Goal: Complete application form

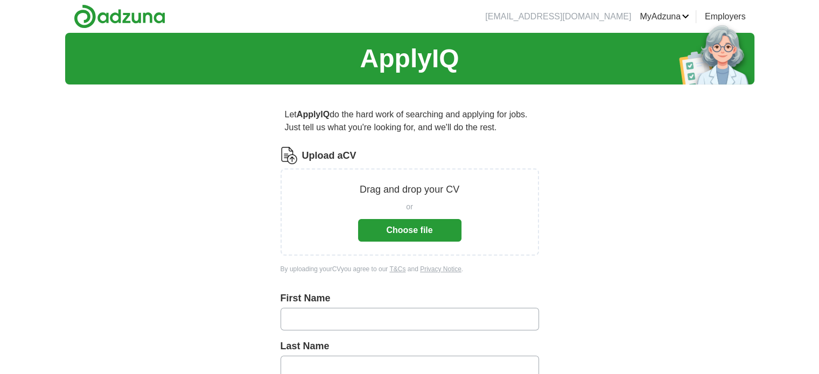
click at [364, 231] on button "Choose file" at bounding box center [409, 230] width 103 height 23
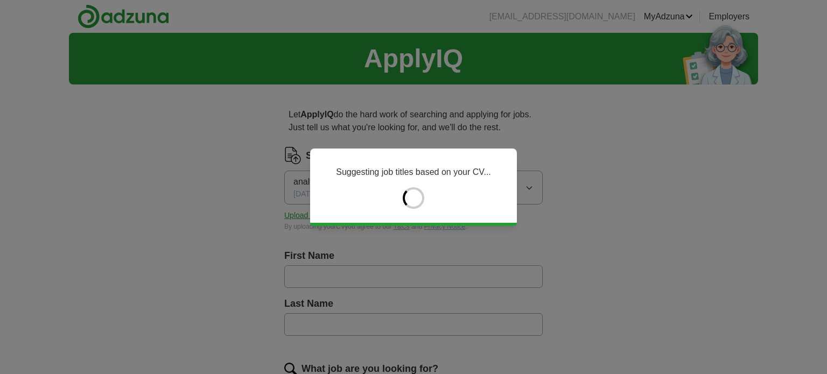
type input "*****"
type input "******"
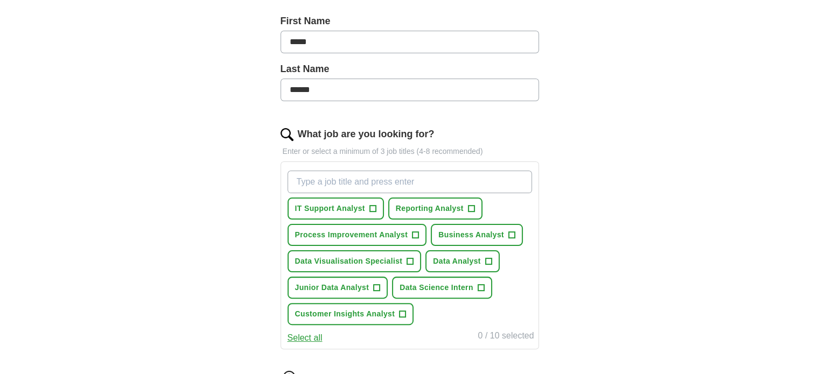
scroll to position [234, 0]
click at [468, 230] on span "Business Analyst" at bounding box center [471, 235] width 66 height 11
click at [469, 261] on span "Data Analyst" at bounding box center [457, 261] width 48 height 11
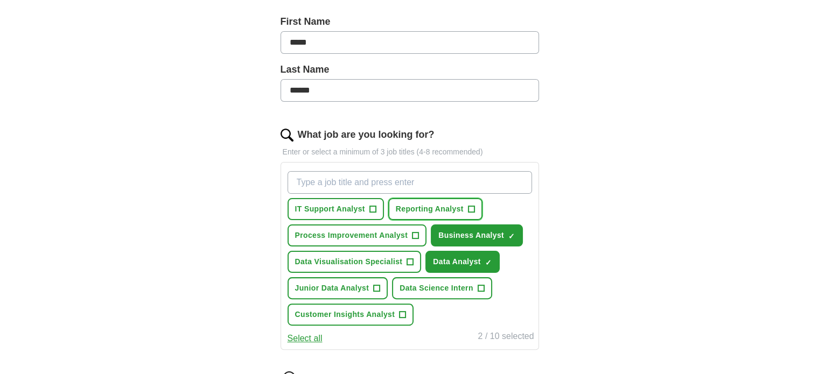
click at [439, 204] on span "Reporting Analyst" at bounding box center [430, 208] width 68 height 11
click at [295, 333] on button "Select all" at bounding box center [304, 338] width 35 height 13
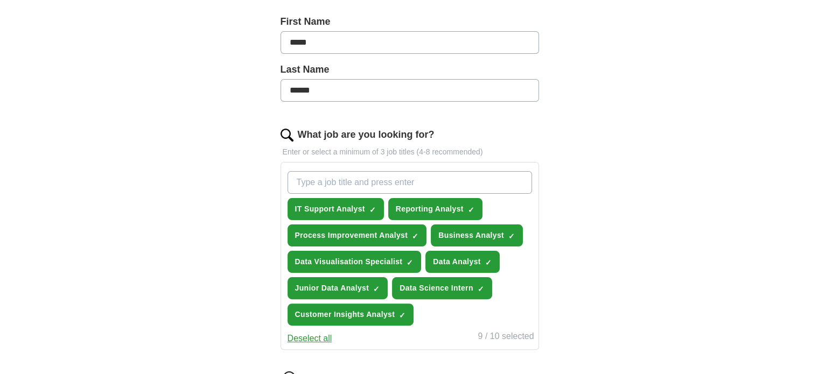
click at [303, 332] on button "Deselect all" at bounding box center [309, 338] width 45 height 13
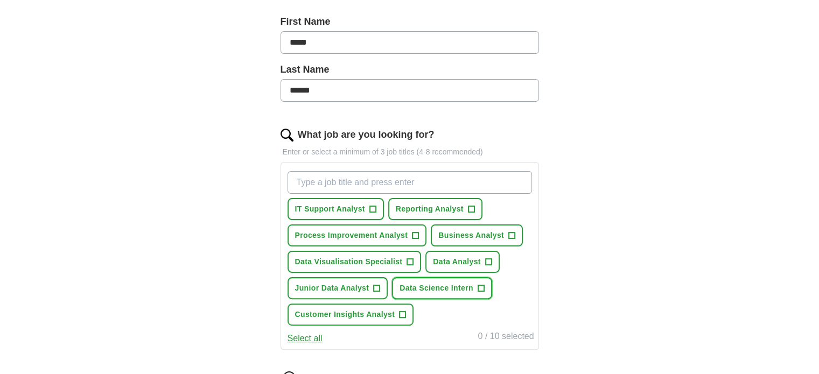
click at [420, 283] on span "Data Science Intern" at bounding box center [436, 288] width 74 height 11
click at [435, 283] on span "Data Science Intern" at bounding box center [436, 288] width 74 height 11
click at [444, 258] on span "Data Analyst" at bounding box center [457, 261] width 48 height 11
click at [453, 232] on span "Business Analyst" at bounding box center [471, 235] width 66 height 11
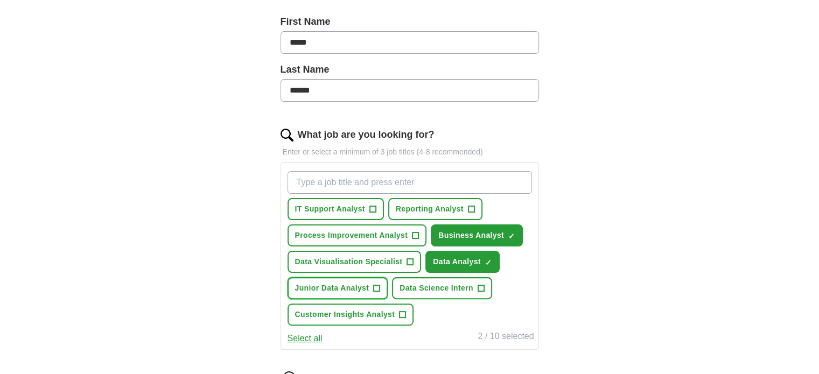
click at [354, 288] on span "Junior Data Analyst" at bounding box center [332, 288] width 74 height 11
click at [417, 204] on span "Reporting Analyst" at bounding box center [430, 208] width 68 height 11
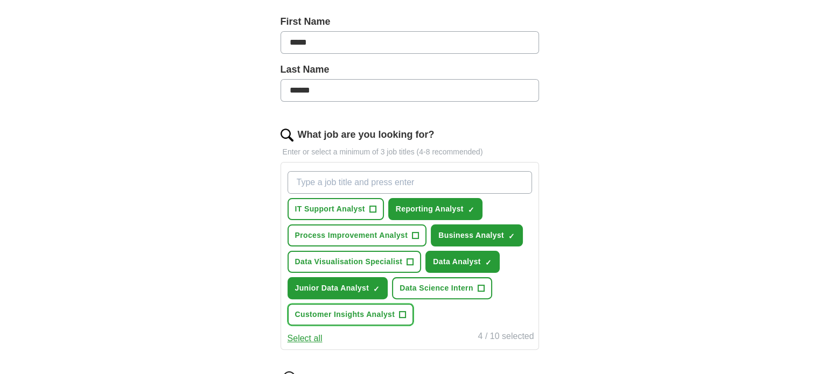
click at [362, 310] on span "Customer Insights Analyst" at bounding box center [345, 314] width 100 height 11
click at [344, 169] on div "IT Support Analyst + Reporting Analyst ✓ × Process Improvement Analyst + Busine…" at bounding box center [409, 248] width 249 height 163
click at [345, 184] on input "What job are you looking for?" at bounding box center [409, 182] width 244 height 23
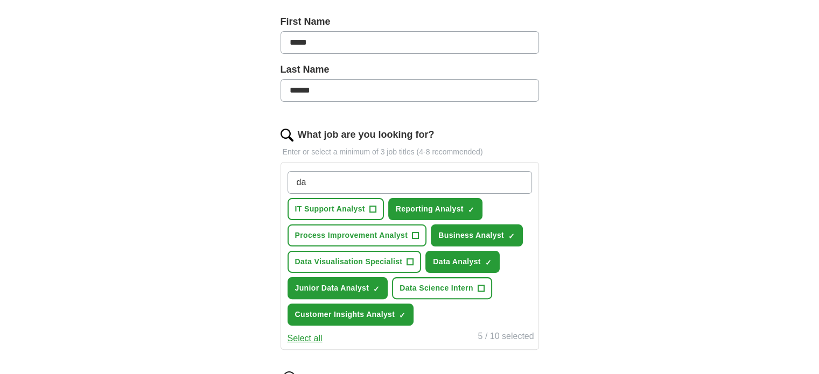
type input "d"
type input "Data science"
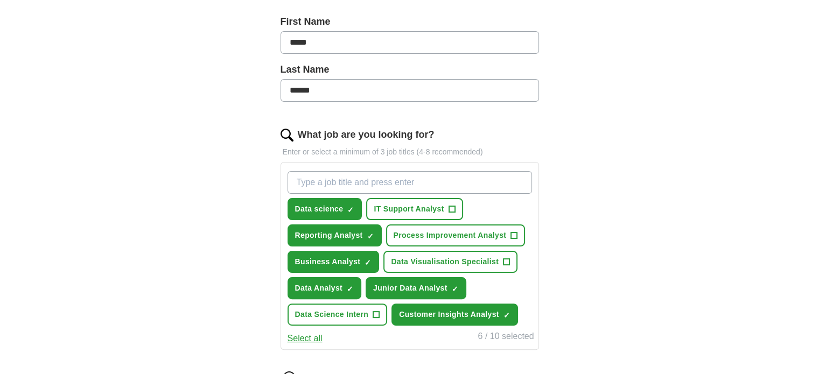
click at [344, 190] on input "What job are you looking for?" at bounding box center [409, 182] width 244 height 23
type input "g"
type input "Business Intelligence"
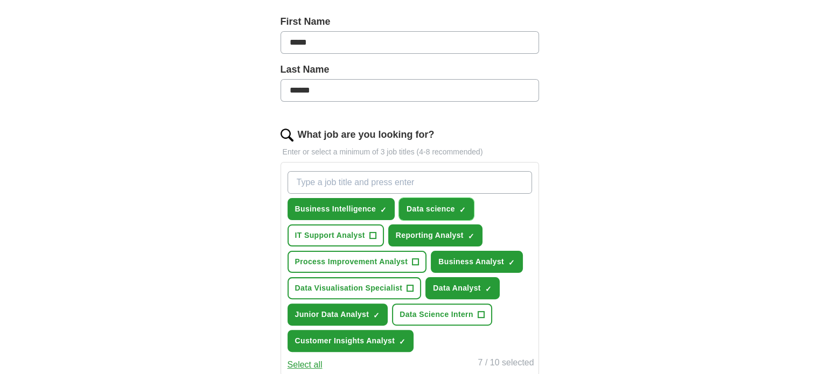
click at [0, 0] on span "×" at bounding box center [0, 0] width 0 height 0
click at [368, 182] on input "What job are you looking for?" at bounding box center [409, 182] width 244 height 23
type input "Data Science"
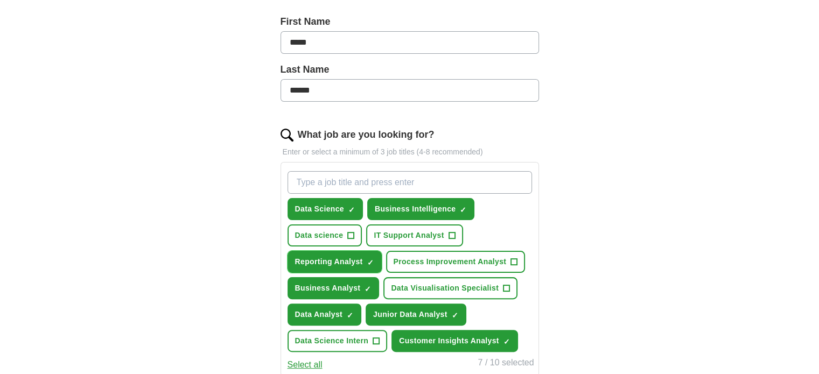
click at [0, 0] on span "×" at bounding box center [0, 0] width 0 height 0
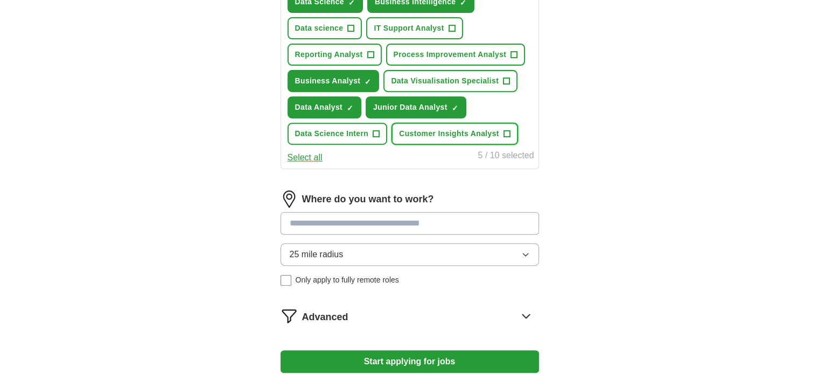
scroll to position [444, 0]
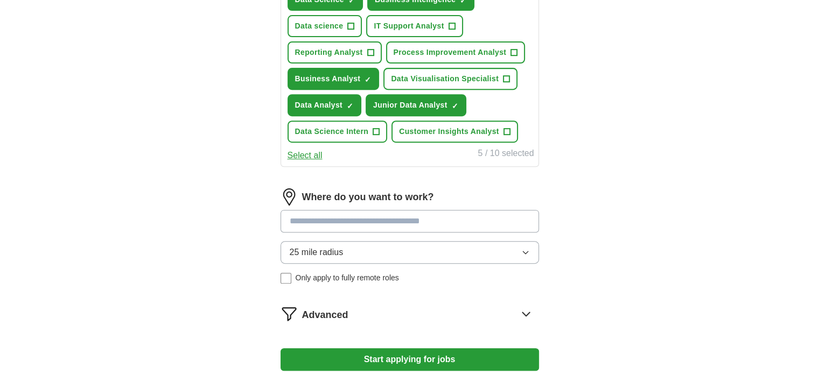
click at [394, 222] on input at bounding box center [409, 221] width 258 height 23
type input "******"
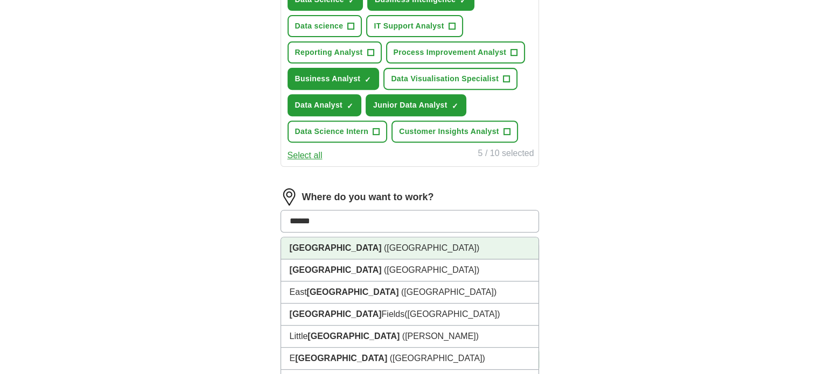
click at [349, 248] on li "London (UK)" at bounding box center [409, 248] width 257 height 22
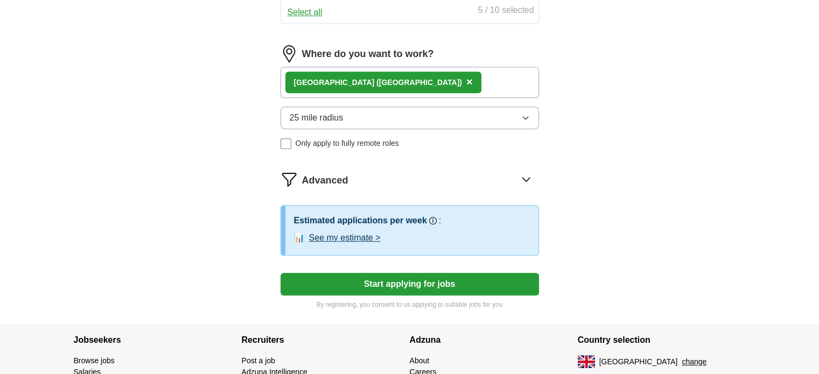
scroll to position [586, 0]
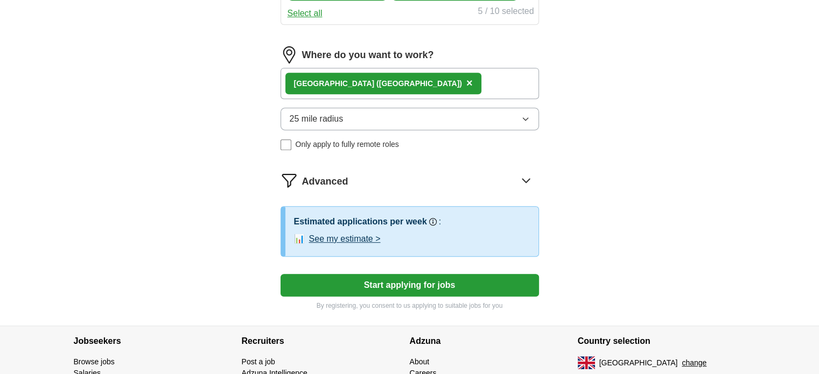
click at [334, 275] on button "Start applying for jobs" at bounding box center [409, 285] width 258 height 23
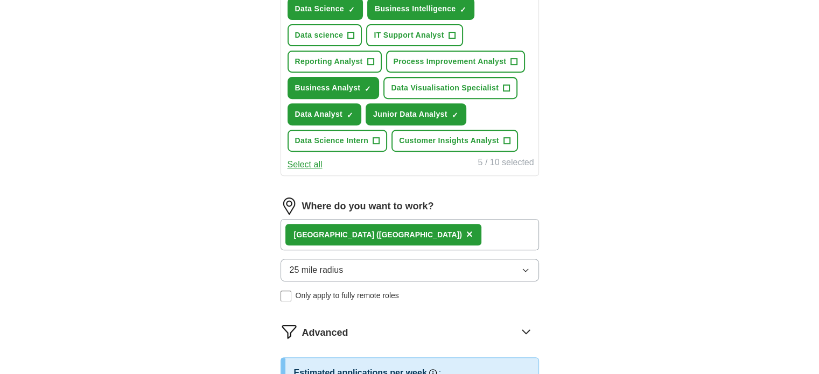
select select "**"
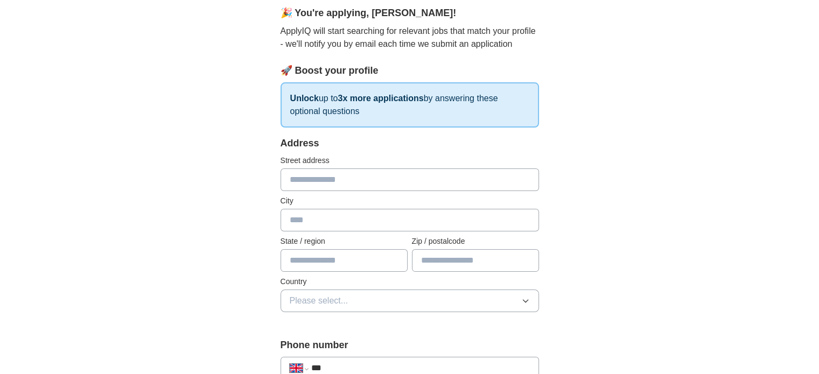
scroll to position [96, 0]
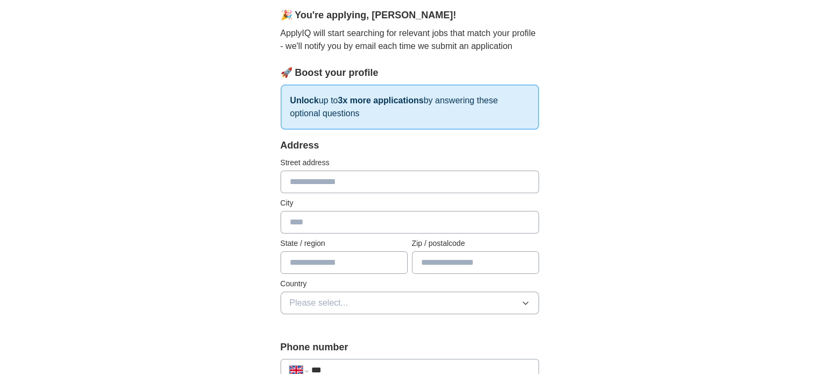
click at [409, 186] on input "text" at bounding box center [409, 182] width 258 height 23
type input "**********"
type input "*******"
type input "*********"
type input "********"
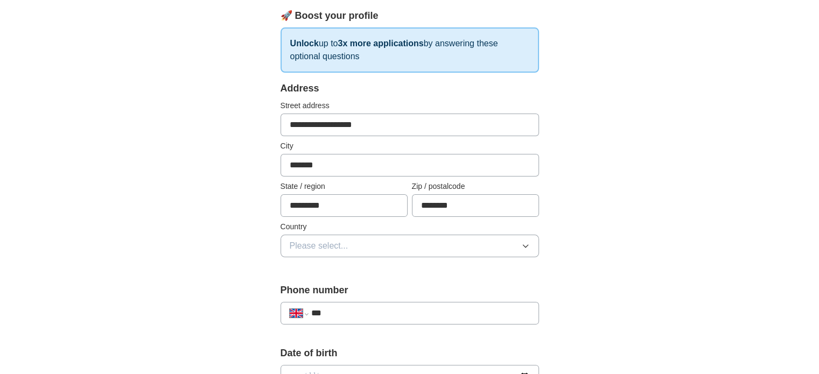
scroll to position [153, 0]
click at [365, 237] on button "Please select..." at bounding box center [409, 246] width 258 height 23
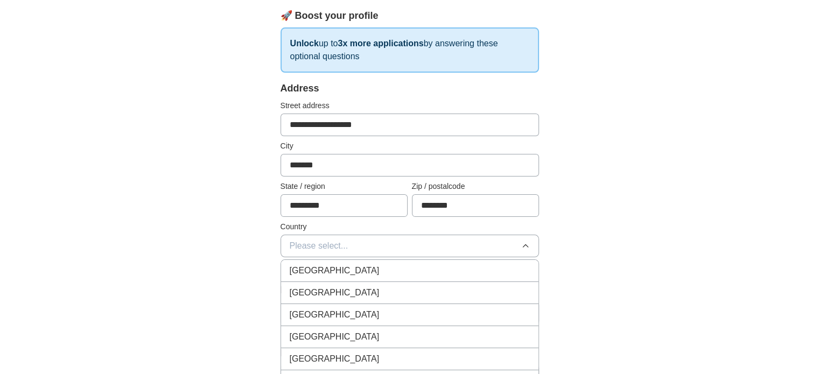
click at [340, 262] on li "[GEOGRAPHIC_DATA]" at bounding box center [409, 271] width 257 height 22
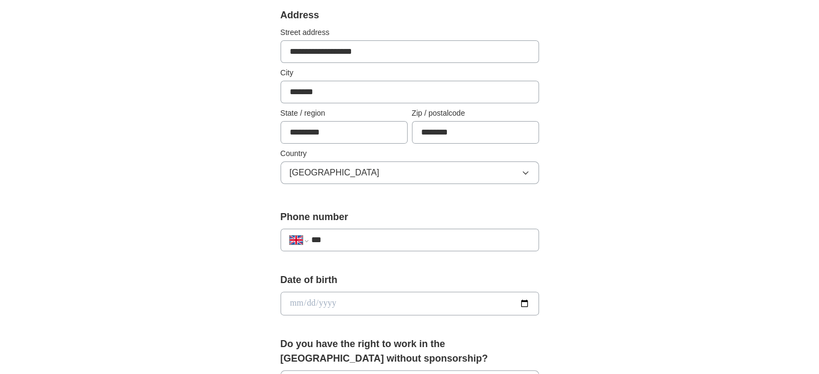
scroll to position [290, 0]
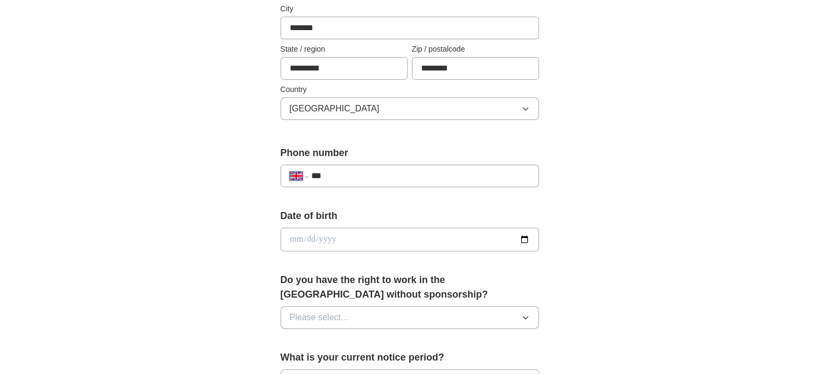
click at [382, 176] on input "***" at bounding box center [420, 176] width 219 height 13
type input "**********"
click at [330, 255] on div "Date of birth" at bounding box center [409, 234] width 258 height 51
click at [323, 240] on input "date" at bounding box center [409, 240] width 258 height 24
click at [278, 231] on div "**********" at bounding box center [409, 255] width 344 height 905
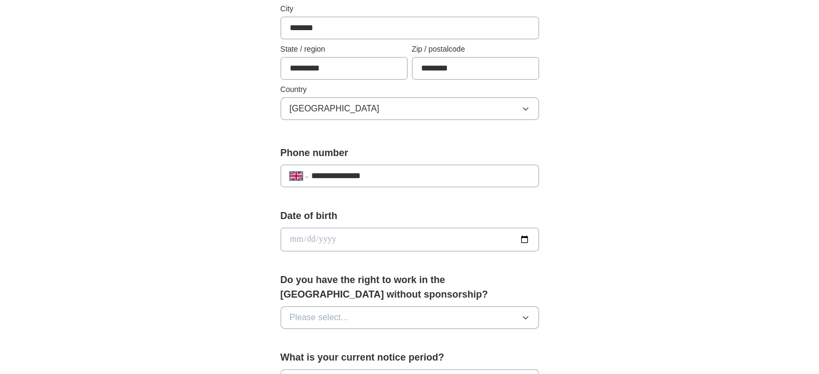
click at [290, 236] on input "date" at bounding box center [409, 240] width 258 height 24
type input "**********"
click at [502, 294] on label "Do you have the right to work in the UK without sponsorship?" at bounding box center [409, 287] width 258 height 29
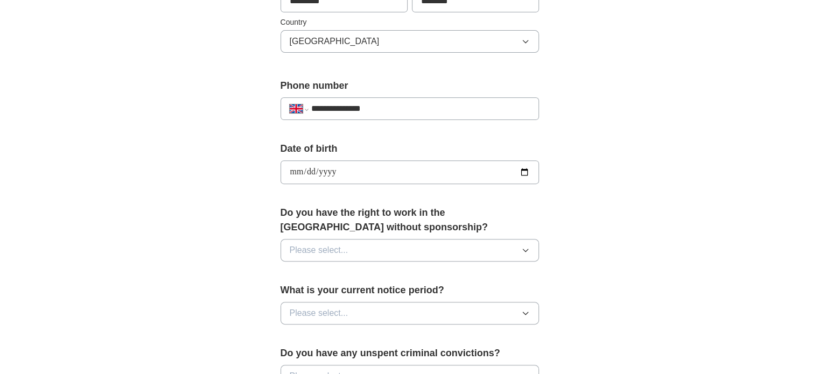
click at [445, 247] on button "Please select..." at bounding box center [409, 250] width 258 height 23
click at [358, 291] on div "No" at bounding box center [410, 297] width 240 height 13
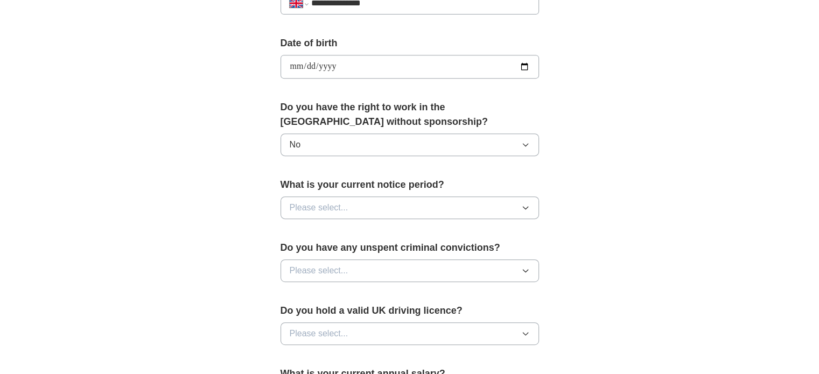
scroll to position [464, 0]
click at [398, 203] on button "Please select..." at bounding box center [409, 206] width 258 height 23
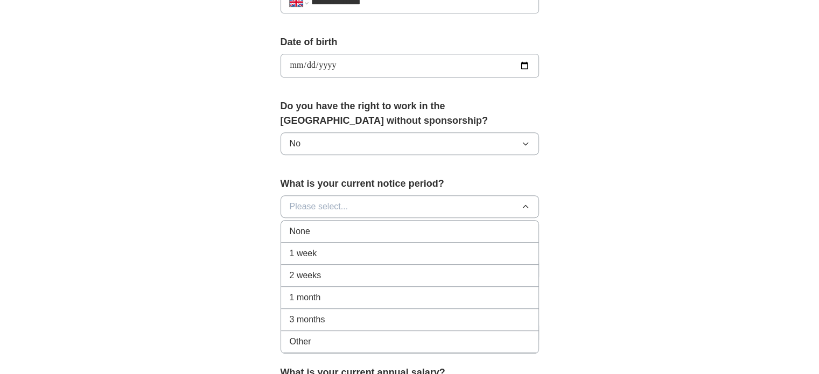
click at [301, 228] on span "None" at bounding box center [300, 231] width 20 height 13
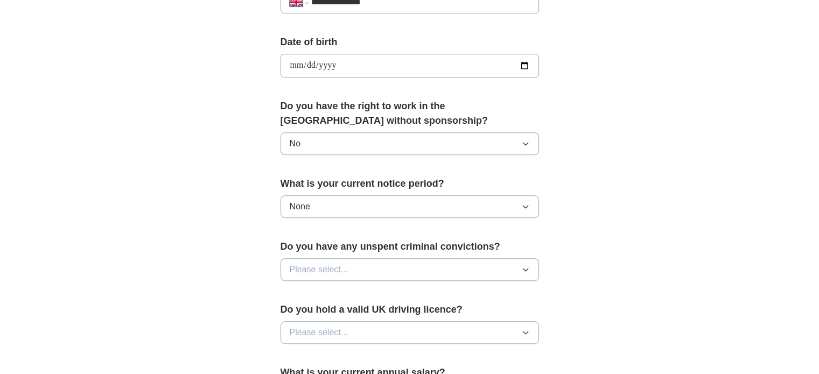
scroll to position [537, 0]
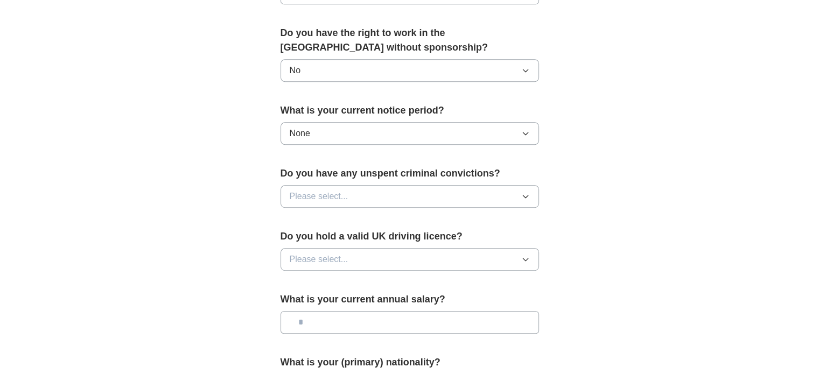
click at [318, 190] on span "Please select..." at bounding box center [319, 196] width 59 height 13
click at [304, 233] on li "No" at bounding box center [409, 244] width 257 height 22
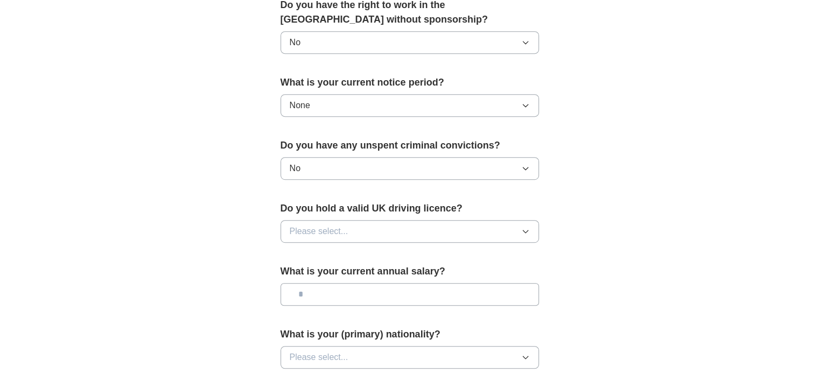
click at [335, 237] on button "Please select..." at bounding box center [409, 231] width 258 height 23
click at [328, 272] on div "No" at bounding box center [410, 278] width 240 height 13
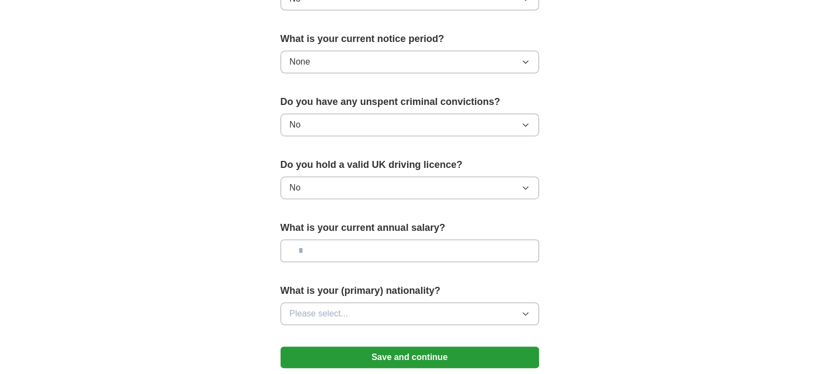
scroll to position [609, 0]
click at [363, 241] on input "text" at bounding box center [409, 250] width 258 height 23
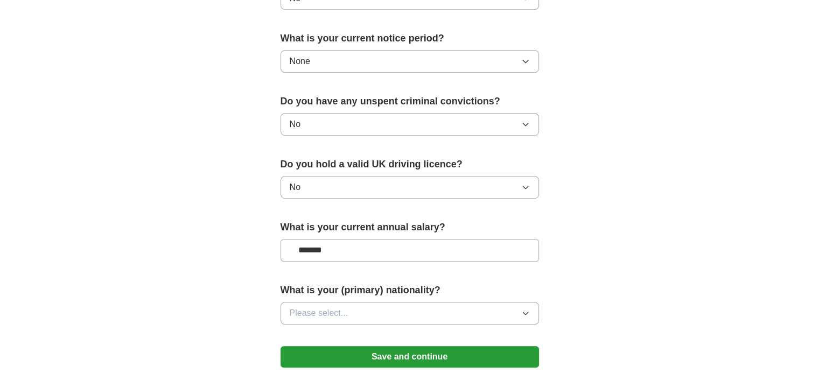
type input "*******"
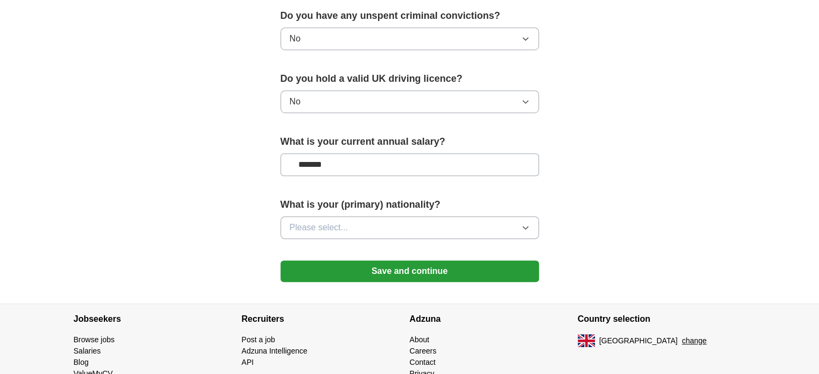
click at [334, 221] on span "Please select..." at bounding box center [319, 227] width 59 height 13
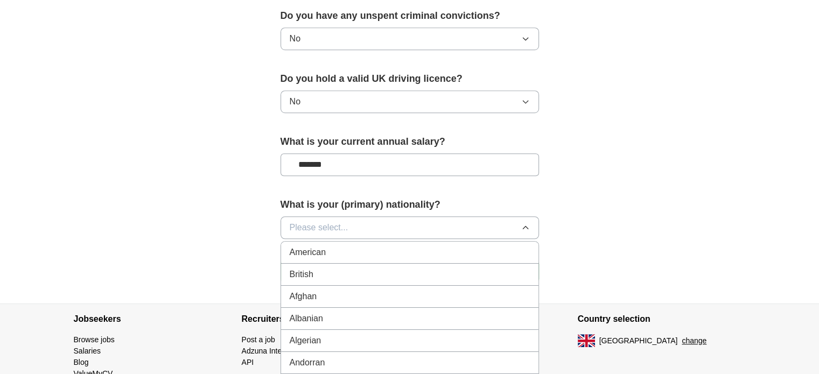
click at [332, 228] on span "Please select..." at bounding box center [319, 227] width 59 height 13
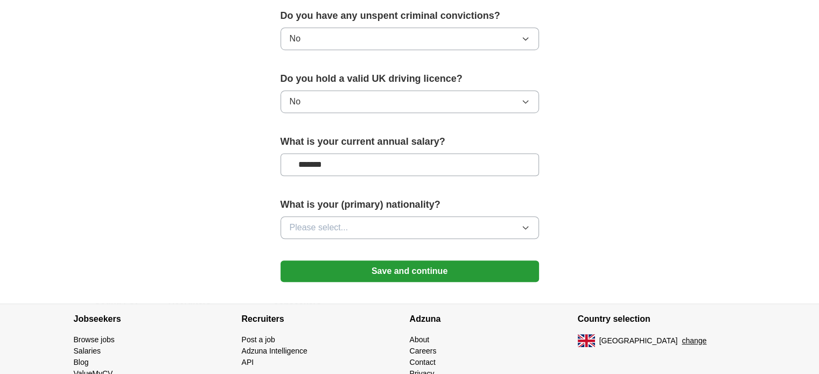
click at [337, 211] on div "What is your (primary) nationality? Please select..." at bounding box center [409, 223] width 258 height 50
click at [340, 226] on span "Please select..." at bounding box center [319, 227] width 59 height 13
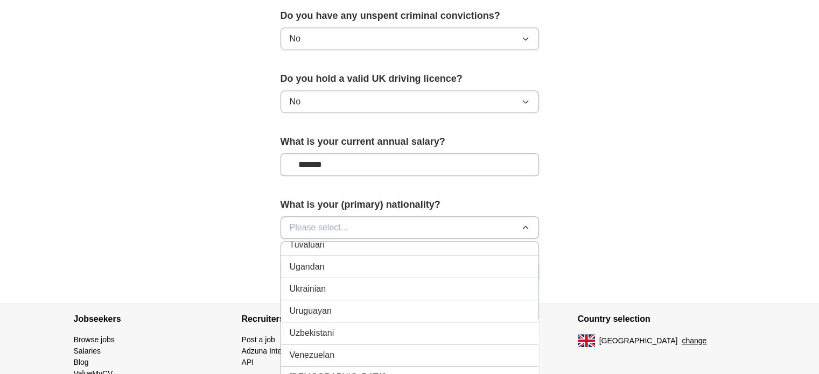
scroll to position [774, 0]
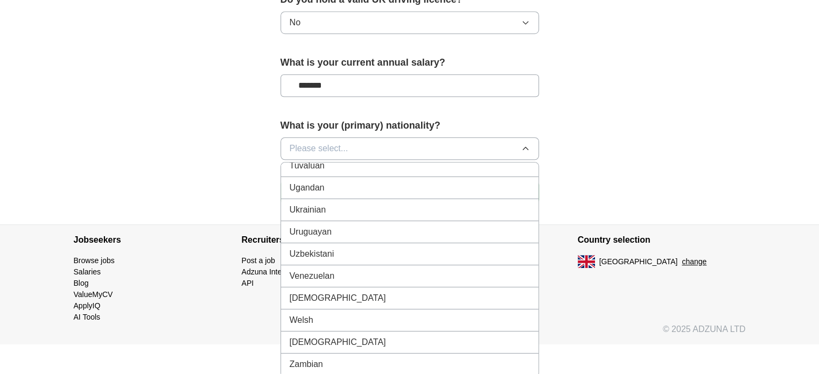
click at [324, 358] on div "Zambian" at bounding box center [410, 364] width 240 height 13
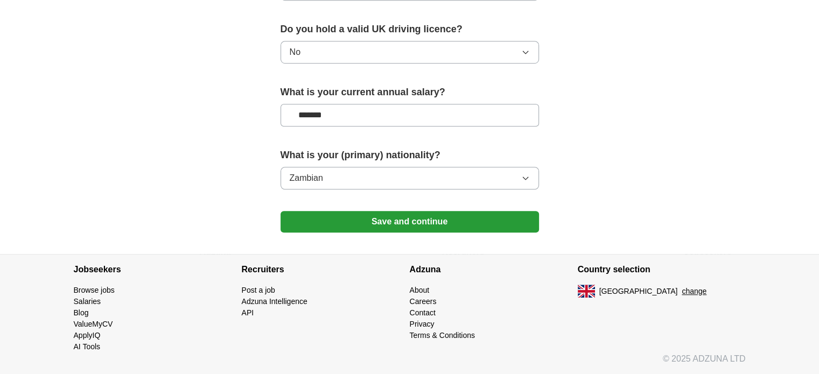
scroll to position [741, 0]
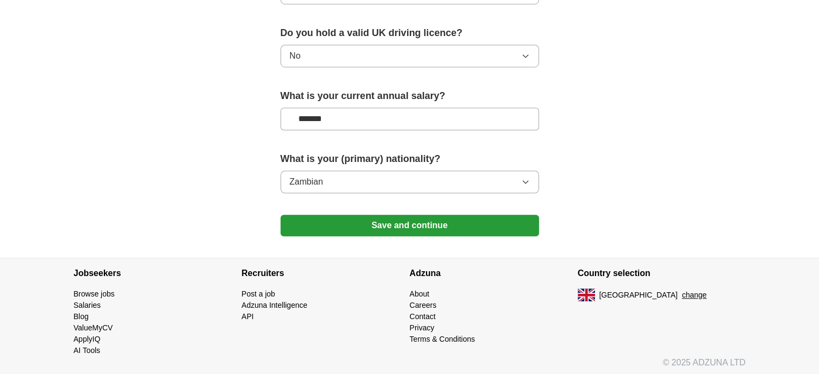
click at [332, 222] on button "Save and continue" at bounding box center [409, 226] width 258 height 22
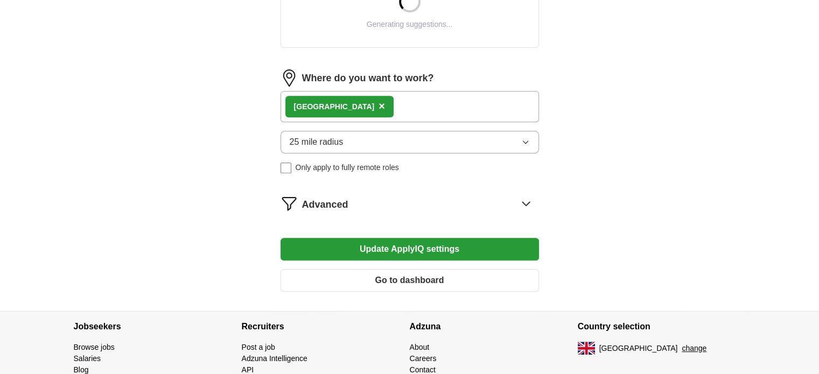
scroll to position [452, 0]
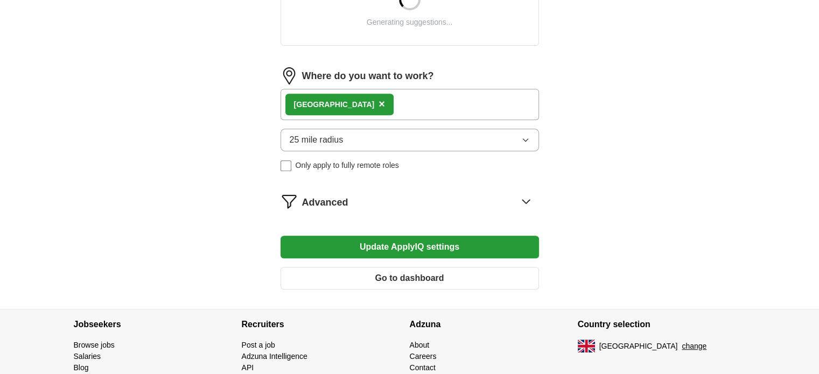
click at [525, 199] on icon at bounding box center [525, 201] width 17 height 17
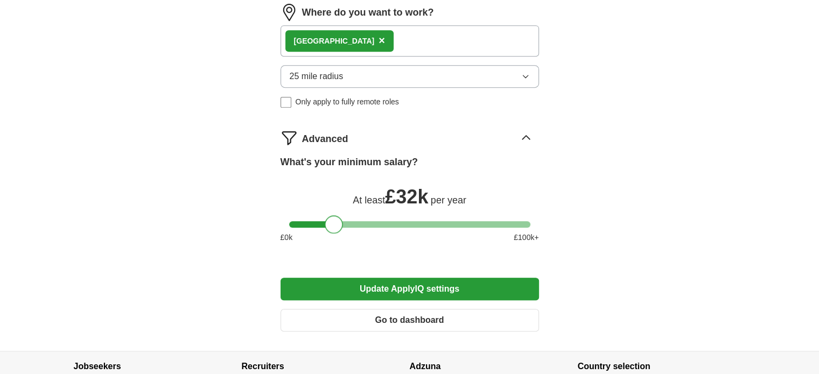
scroll to position [625, 0]
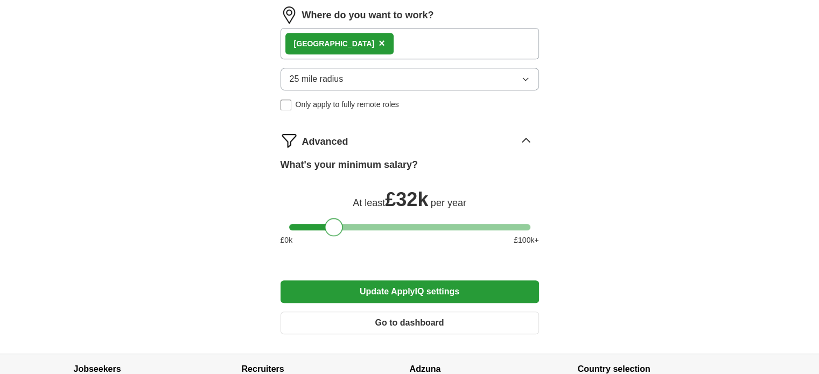
drag, startPoint x: 311, startPoint y: 221, endPoint x: 332, endPoint y: 221, distance: 21.0
click at [332, 224] on div at bounding box center [409, 227] width 241 height 6
click at [351, 282] on button "Update ApplyIQ settings" at bounding box center [409, 291] width 258 height 23
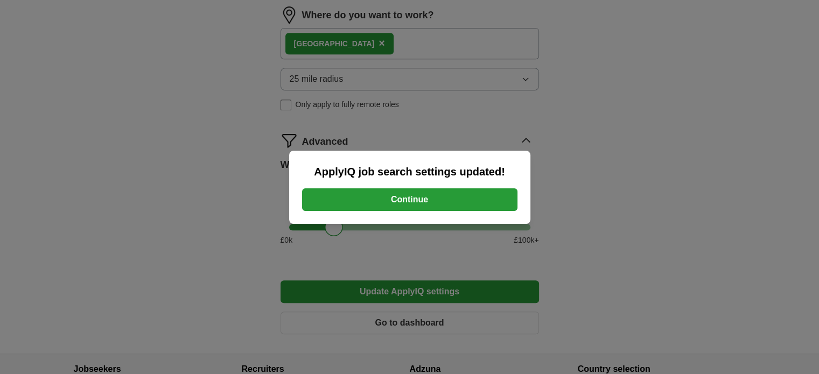
click at [364, 207] on button "Continue" at bounding box center [409, 199] width 215 height 23
